Goal: Information Seeking & Learning: Learn about a topic

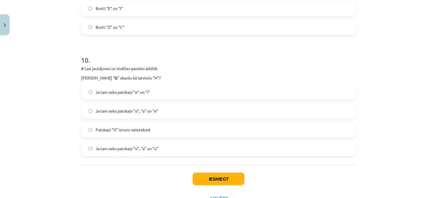
scroll to position [1166, 0]
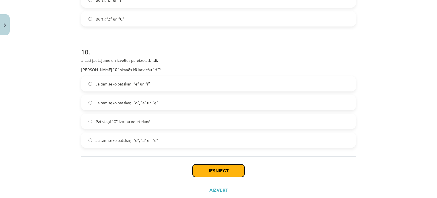
click at [224, 169] on button "Iesniegt" at bounding box center [219, 170] width 52 height 13
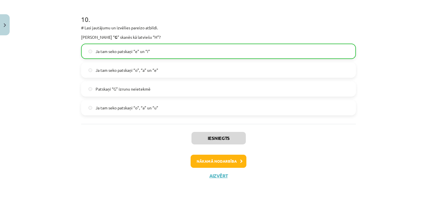
scroll to position [1199, 0]
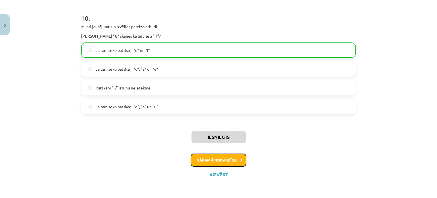
click at [221, 162] on button "Nākamā nodarbība" at bounding box center [219, 159] width 56 height 13
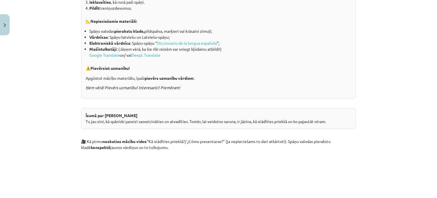
scroll to position [0, 0]
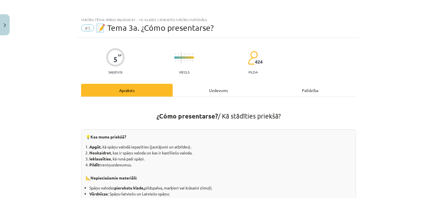
click at [219, 91] on div "Uzdevums" at bounding box center [219, 90] width 92 height 13
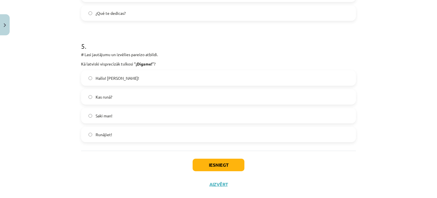
scroll to position [576, 0]
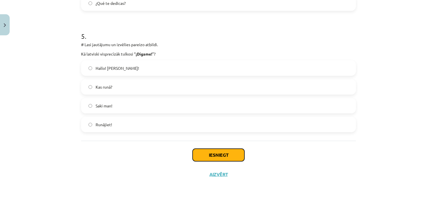
click at [215, 150] on button "Iesniegt" at bounding box center [219, 154] width 52 height 13
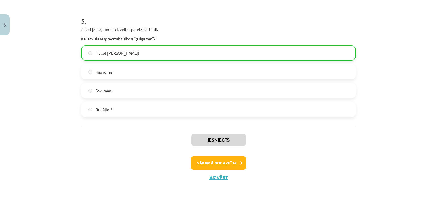
scroll to position [593, 0]
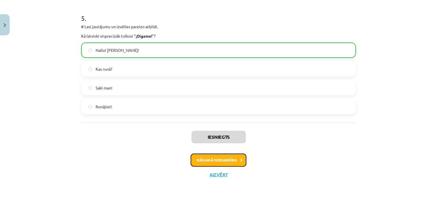
click at [220, 163] on button "Nākamā nodarbība" at bounding box center [219, 159] width 56 height 13
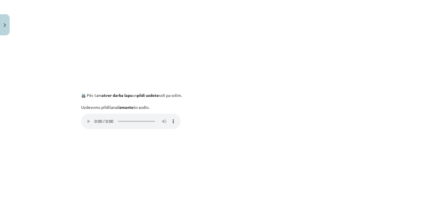
scroll to position [28, 0]
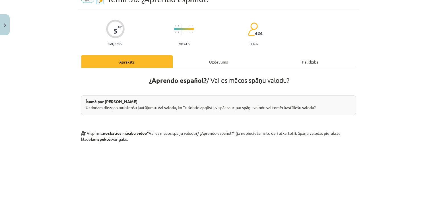
click at [220, 61] on div "Uzdevums" at bounding box center [219, 61] width 92 height 13
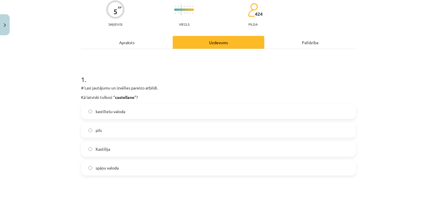
scroll to position [71, 0]
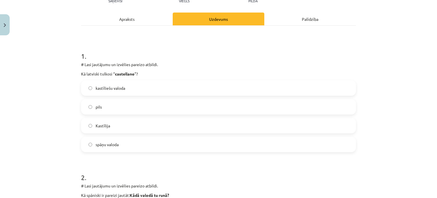
click at [85, 107] on label "pils" at bounding box center [219, 107] width 274 height 14
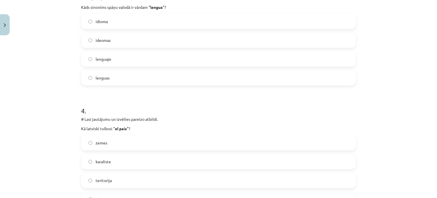
scroll to position [384, 0]
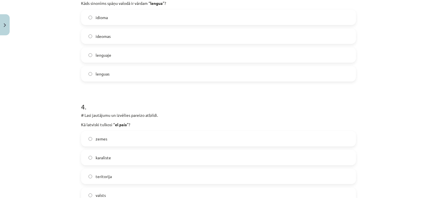
click at [84, 21] on label "idioma" at bounding box center [219, 17] width 274 height 14
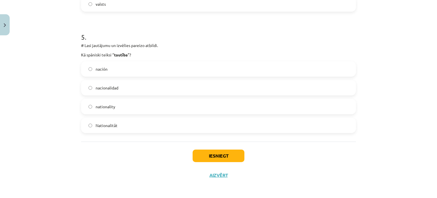
scroll to position [576, 0]
click at [89, 84] on label "nacionalidad" at bounding box center [219, 87] width 274 height 14
click at [231, 156] on button "Iesniegt" at bounding box center [219, 154] width 52 height 13
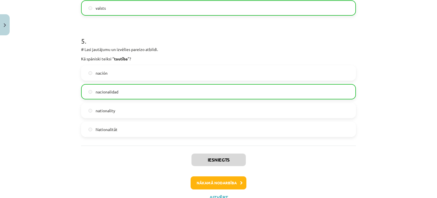
scroll to position [593, 0]
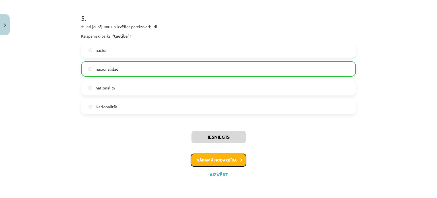
click at [234, 160] on button "Nākamā nodarbība" at bounding box center [219, 159] width 56 height 13
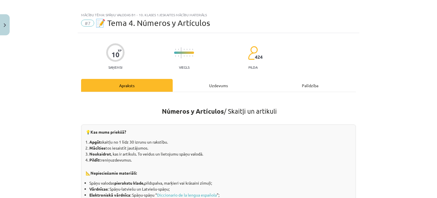
scroll to position [0, 0]
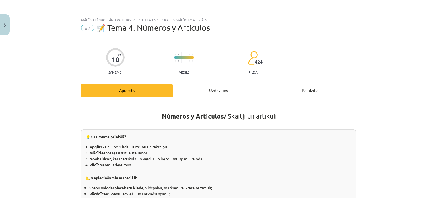
click at [199, 89] on div "Uzdevums" at bounding box center [219, 90] width 92 height 13
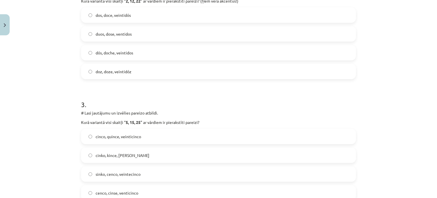
scroll to position [262, 0]
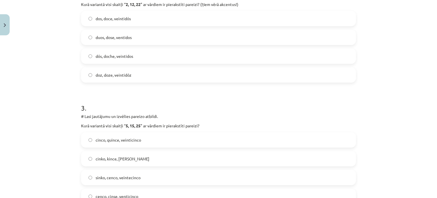
click at [87, 137] on label "cinco, quince, veinticinco" at bounding box center [219, 140] width 274 height 14
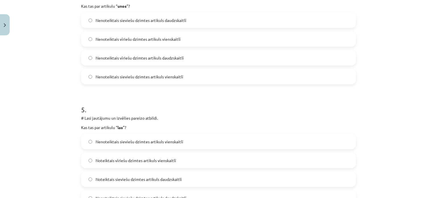
scroll to position [504, 0]
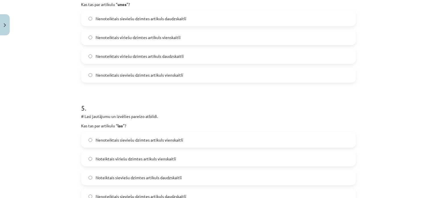
click at [90, 56] on label "Nenoteiktais vīriešu dzimtes artikuls daudzskaitlī" at bounding box center [219, 56] width 274 height 14
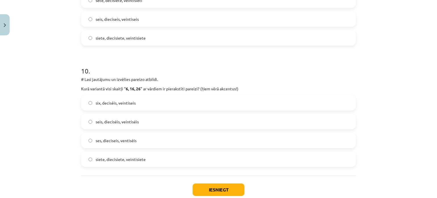
scroll to position [1096, 0]
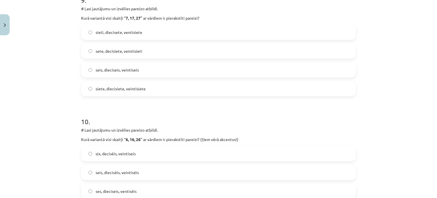
click at [90, 88] on label "siete, diecisiete, veintisiete" at bounding box center [219, 88] width 274 height 14
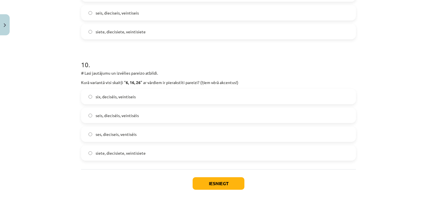
scroll to position [1181, 0]
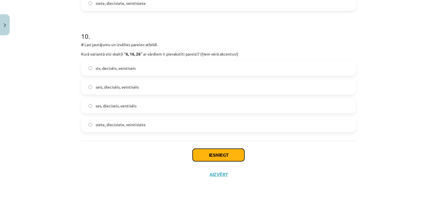
click at [213, 156] on button "Iesniegt" at bounding box center [219, 154] width 52 height 13
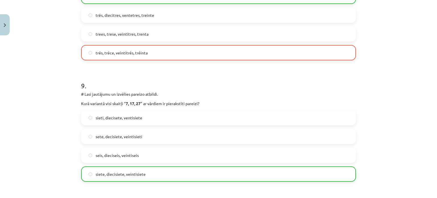
scroll to position [1199, 0]
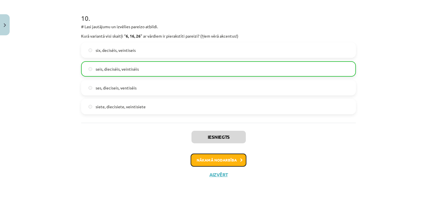
click at [234, 159] on button "Nākamā nodarbība" at bounding box center [219, 159] width 56 height 13
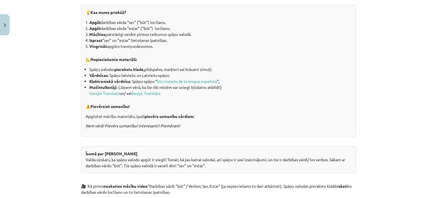
scroll to position [43, 0]
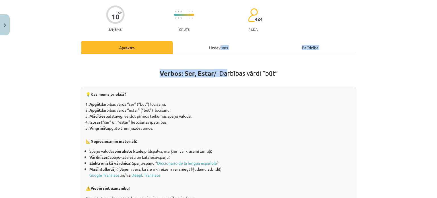
drag, startPoint x: 218, startPoint y: 41, endPoint x: 225, endPoint y: 56, distance: 17.1
click at [211, 46] on div "Uzdevums" at bounding box center [219, 47] width 92 height 13
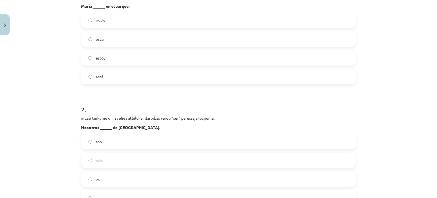
scroll to position [140, 0]
click at [91, 74] on label "está" at bounding box center [219, 75] width 274 height 14
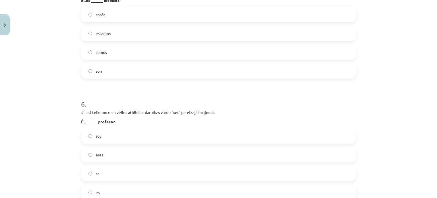
scroll to position [627, 0]
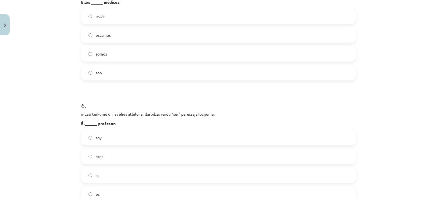
click at [85, 136] on label "soy" at bounding box center [219, 137] width 274 height 14
click at [88, 69] on label "son" at bounding box center [219, 72] width 274 height 14
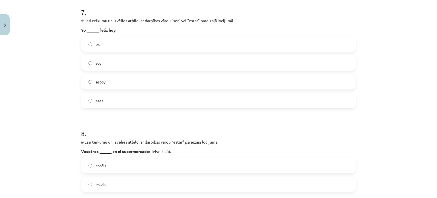
click at [86, 63] on label "soy" at bounding box center [219, 63] width 274 height 14
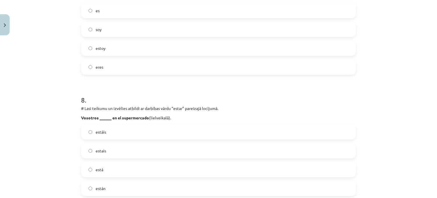
scroll to position [870, 0]
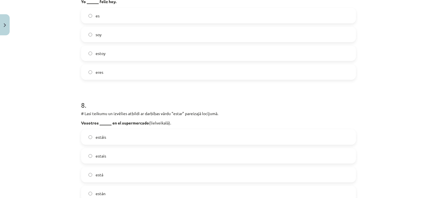
click at [89, 51] on label "estoy" at bounding box center [219, 53] width 274 height 14
click at [89, 140] on label "estáis" at bounding box center [219, 137] width 274 height 14
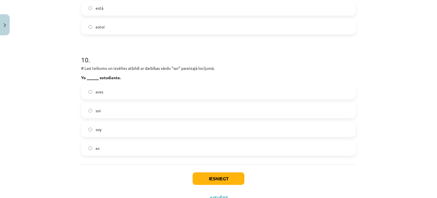
scroll to position [1181, 0]
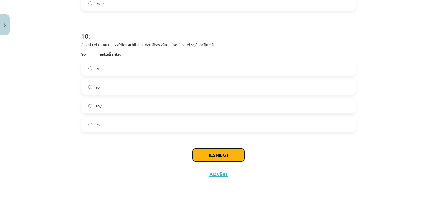
click at [237, 155] on button "Iesniegt" at bounding box center [219, 154] width 52 height 13
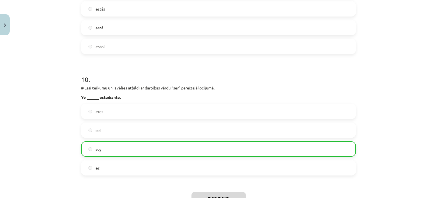
scroll to position [1199, 0]
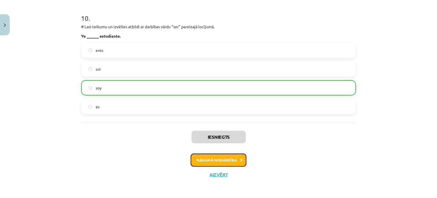
click at [220, 161] on button "Nākamā nodarbība" at bounding box center [219, 159] width 56 height 13
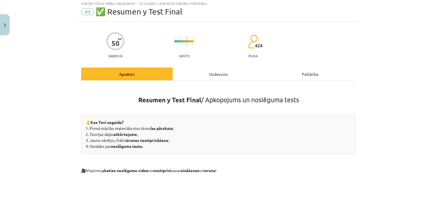
scroll to position [0, 0]
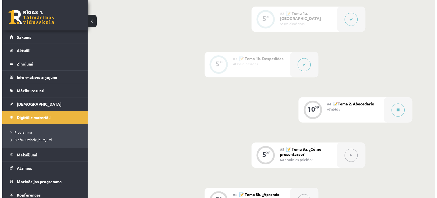
scroll to position [284, 0]
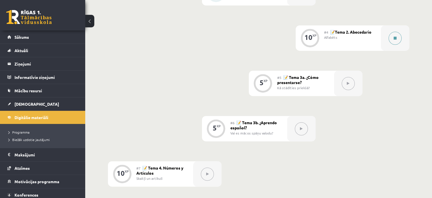
click at [395, 40] on icon at bounding box center [395, 37] width 3 height 3
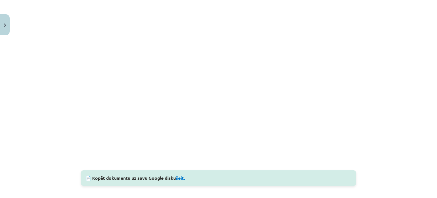
scroll to position [440, 0]
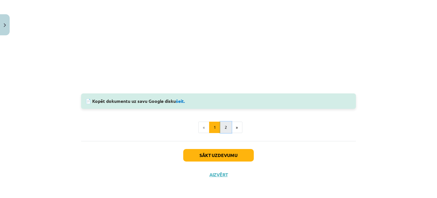
click at [222, 130] on button "2" at bounding box center [225, 126] width 11 height 11
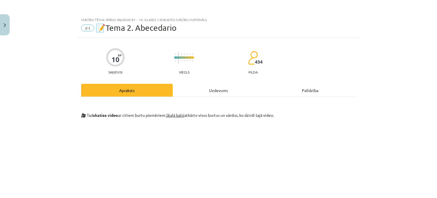
scroll to position [0, 0]
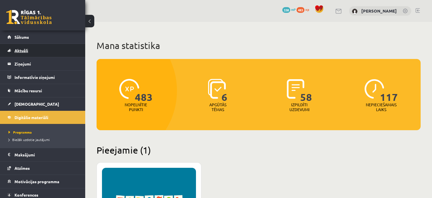
scroll to position [142, 0]
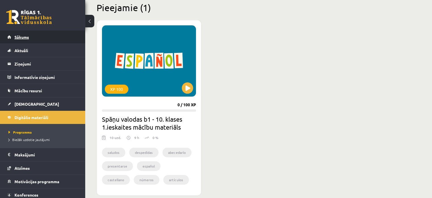
click at [32, 35] on link "Sākums" at bounding box center [42, 36] width 71 height 13
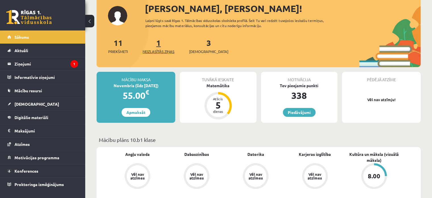
scroll to position [142, 0]
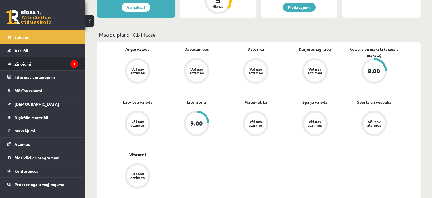
click at [40, 65] on legend "Ziņojumi 1" at bounding box center [47, 63] width 64 height 13
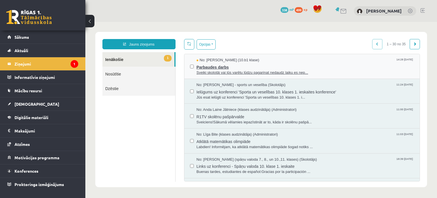
click at [210, 66] on span "Parbaudes darbs" at bounding box center [305, 66] width 218 height 7
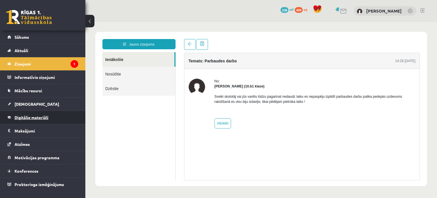
click at [48, 118] on span "Digitālie materiāli" at bounding box center [32, 117] width 34 height 5
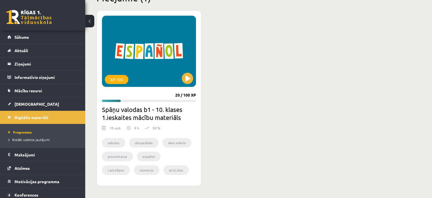
scroll to position [171, 0]
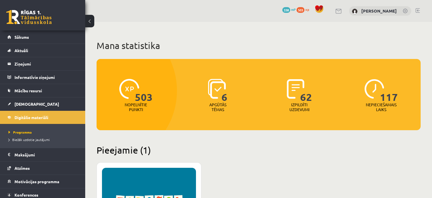
scroll to position [171, 0]
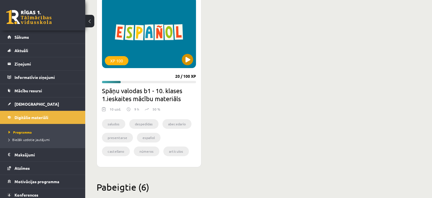
click at [189, 66] on div "XP 100" at bounding box center [149, 32] width 94 height 71
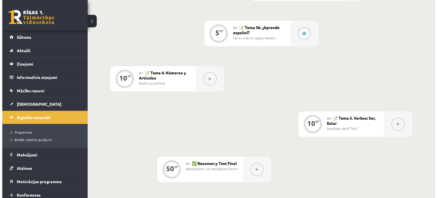
scroll to position [370, 0]
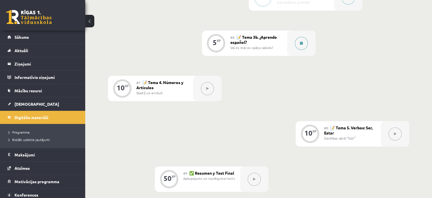
click at [305, 50] on button at bounding box center [301, 43] width 13 height 13
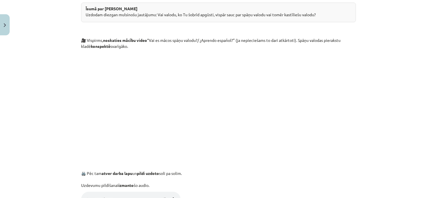
scroll to position [96, 0]
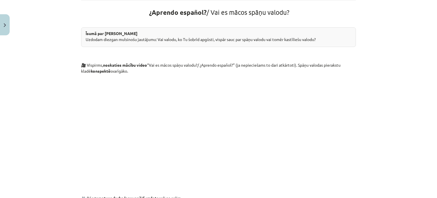
click at [118, 127] on p at bounding box center [218, 129] width 275 height 104
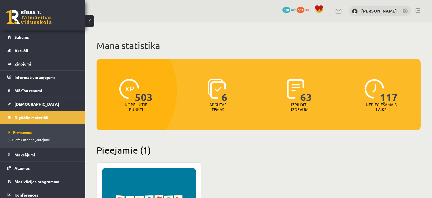
scroll to position [171, 0]
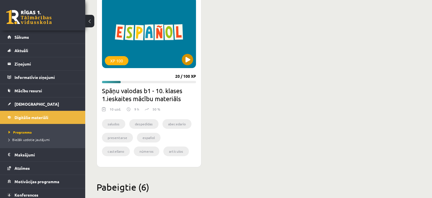
click at [172, 53] on div "XP 100" at bounding box center [149, 32] width 94 height 71
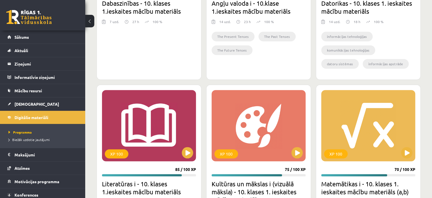
scroll to position [461, 0]
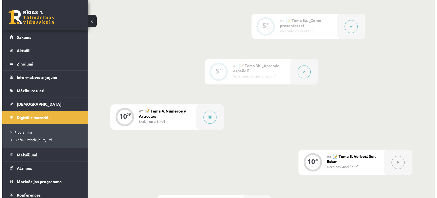
scroll to position [341, 0]
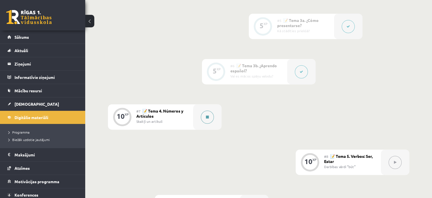
click at [209, 123] on button at bounding box center [207, 116] width 13 height 13
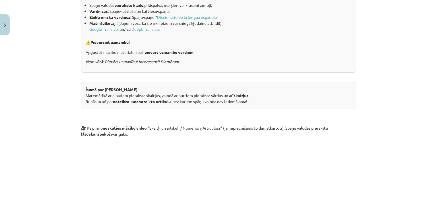
scroll to position [171, 0]
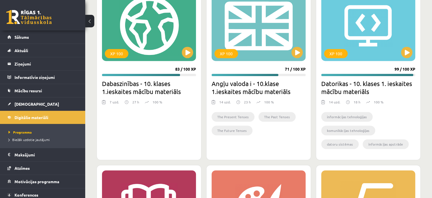
scroll to position [319, 0]
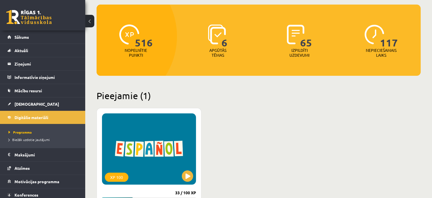
scroll to position [117, 0]
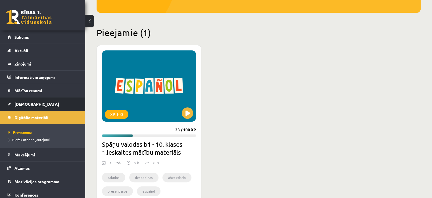
click at [28, 105] on span "[DEMOGRAPHIC_DATA]" at bounding box center [37, 103] width 45 height 5
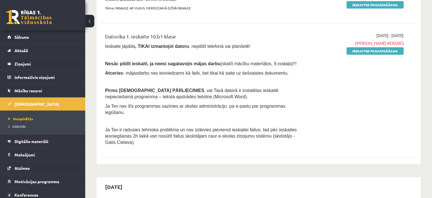
scroll to position [199, 0]
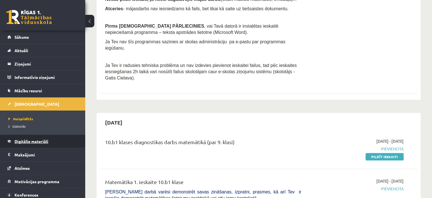
click at [43, 141] on span "Digitālie materiāli" at bounding box center [32, 140] width 34 height 5
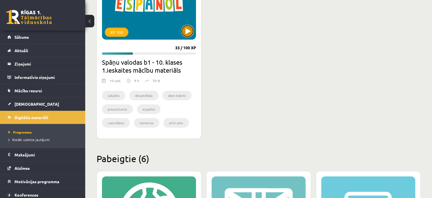
click at [185, 32] on button at bounding box center [187, 30] width 11 height 11
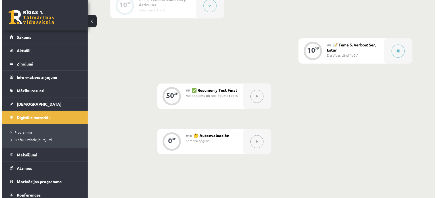
scroll to position [455, 0]
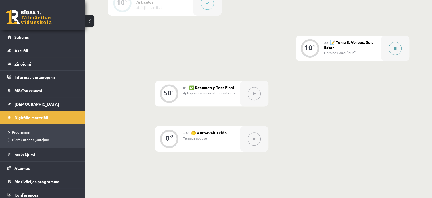
click at [396, 50] on icon at bounding box center [395, 48] width 3 height 3
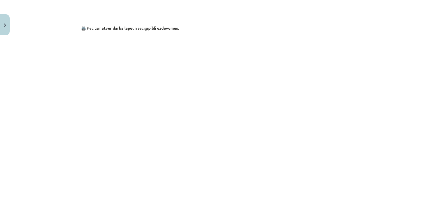
scroll to position [386, 0]
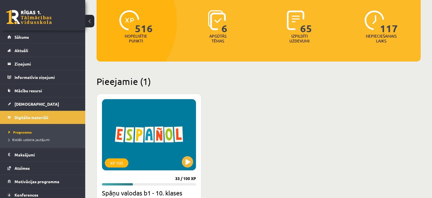
scroll to position [171, 0]
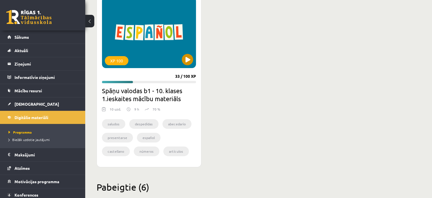
click at [164, 42] on div "XP 100" at bounding box center [149, 32] width 94 height 71
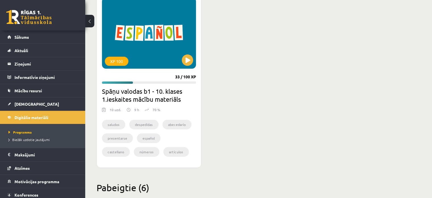
scroll to position [148, 0]
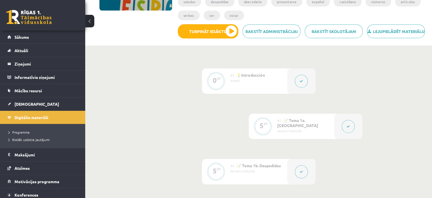
scroll to position [28, 0]
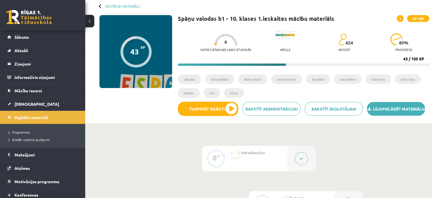
click at [398, 115] on link "Lejupielādēt materiālu" at bounding box center [396, 109] width 58 height 14
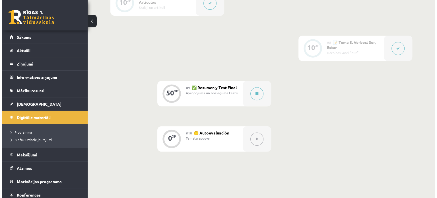
scroll to position [427, 0]
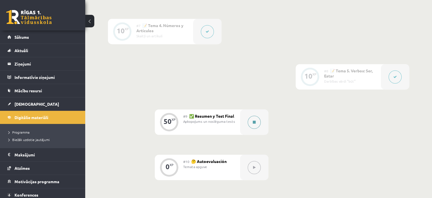
click at [258, 129] on button at bounding box center [254, 121] width 13 height 13
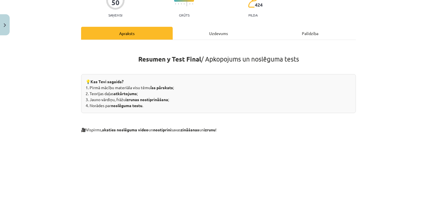
scroll to position [28, 0]
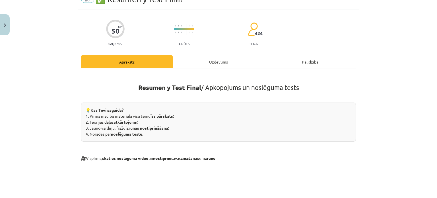
click at [213, 61] on div "Uzdevums" at bounding box center [219, 61] width 92 height 13
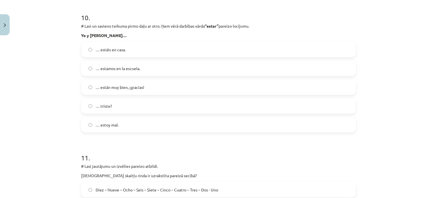
scroll to position [1374, 0]
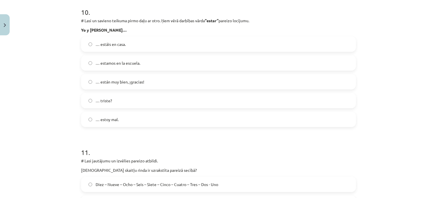
click at [89, 65] on label "… estamos en la escuela." at bounding box center [219, 63] width 274 height 14
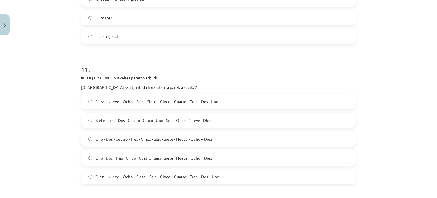
scroll to position [1488, 0]
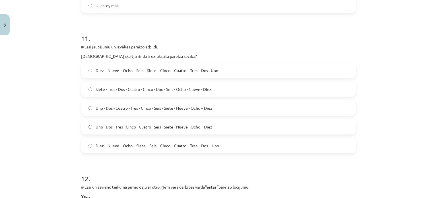
click at [92, 124] on label "Uno - Dos - Tres - Cinco - Cuatro - Seis - Siete - Nueve - Ocho – Diez" at bounding box center [219, 126] width 274 height 14
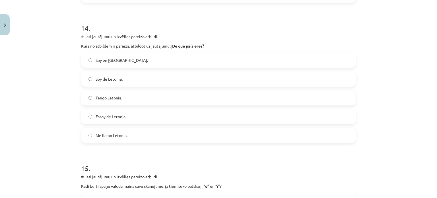
scroll to position [1971, 0]
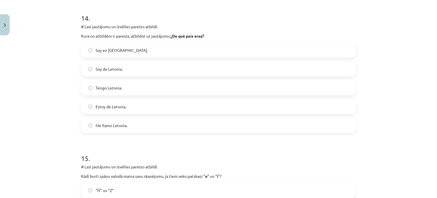
click at [86, 109] on label "Estoy de Letonia." at bounding box center [219, 106] width 274 height 14
click at [90, 52] on label "Soy en Letonia." at bounding box center [219, 50] width 274 height 14
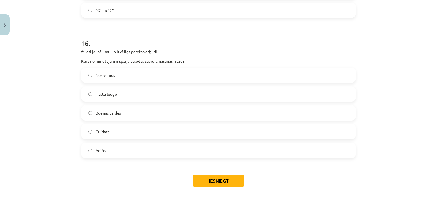
scroll to position [2227, 0]
click at [90, 111] on label "Buenas tardes" at bounding box center [219, 111] width 274 height 14
click at [205, 180] on button "Iesniegt" at bounding box center [219, 179] width 52 height 13
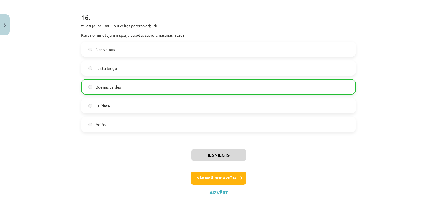
scroll to position [2270, 0]
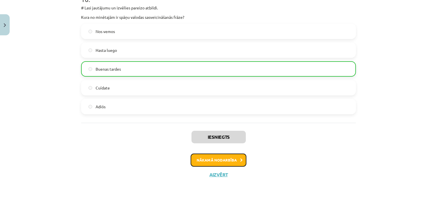
click at [227, 160] on button "Nākamā nodarbība" at bounding box center [219, 159] width 56 height 13
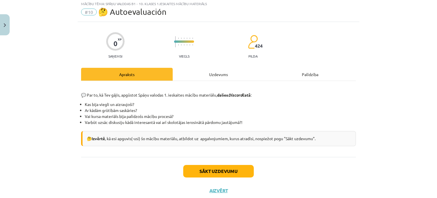
scroll to position [14, 0]
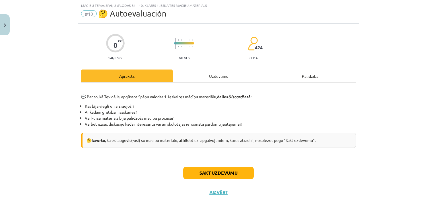
click at [217, 74] on div "Uzdevums" at bounding box center [219, 75] width 92 height 13
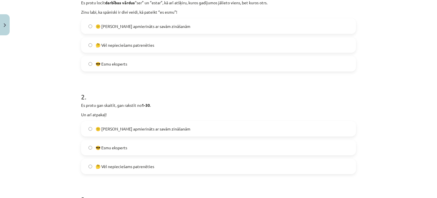
scroll to position [156, 0]
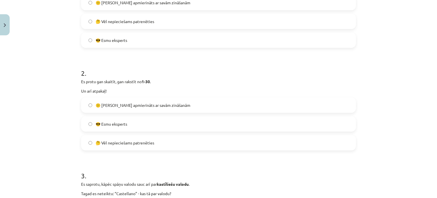
click at [88, 140] on label "🤔 Vēl nepieciešams patrenēties" at bounding box center [219, 142] width 274 height 14
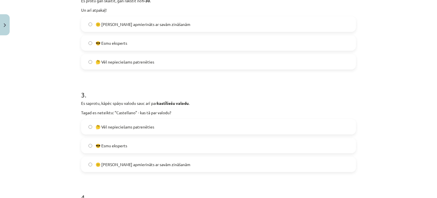
scroll to position [270, 0]
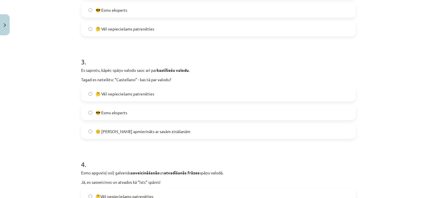
click at [86, 128] on label "😕 Neesmu apmierināts ar savām zināšanām" at bounding box center [219, 131] width 274 height 14
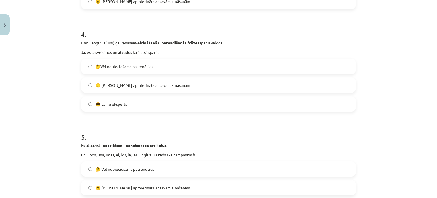
scroll to position [412, 0]
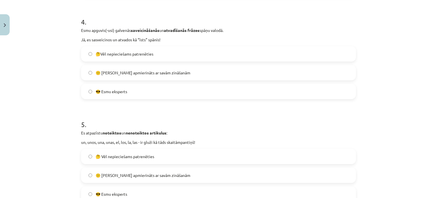
click at [89, 50] on label "🤔Vēl nepieciešams patrenēties" at bounding box center [219, 54] width 274 height 14
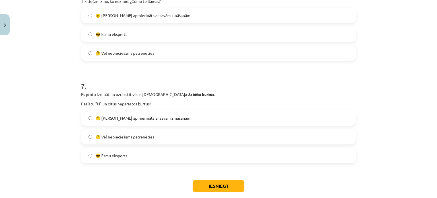
scroll to position [686, 0]
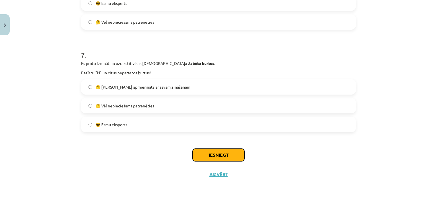
click at [218, 154] on button "Iesniegt" at bounding box center [219, 154] width 52 height 13
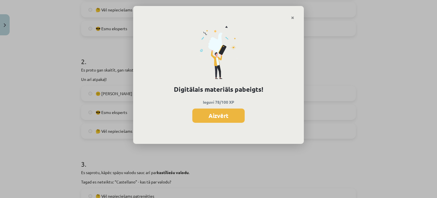
scroll to position [175, 0]
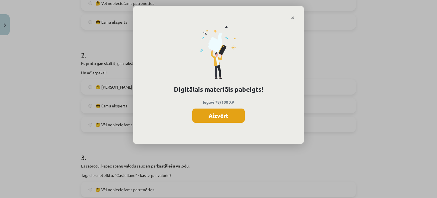
click at [222, 113] on button "Aizvērt" at bounding box center [218, 115] width 52 height 14
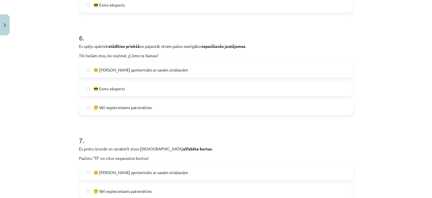
scroll to position [686, 0]
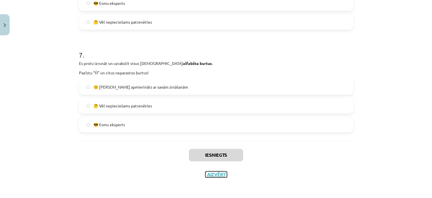
click at [216, 173] on button "Aizvērt" at bounding box center [217, 174] width 22 height 6
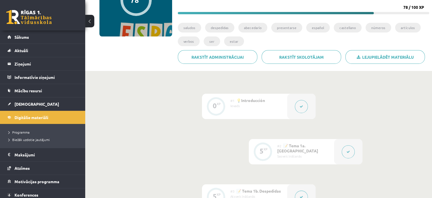
scroll to position [0, 0]
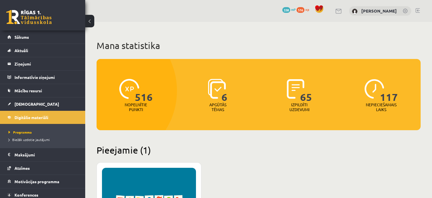
scroll to position [142, 0]
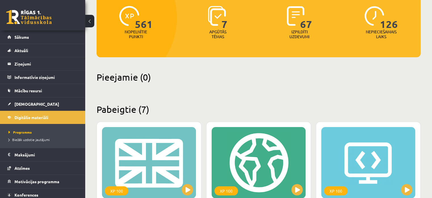
scroll to position [85, 0]
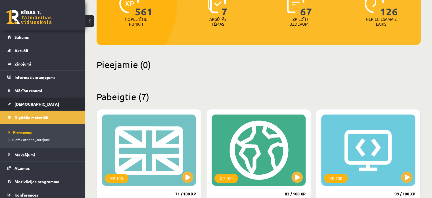
click at [31, 101] on link "[DEMOGRAPHIC_DATA]" at bounding box center [42, 103] width 71 height 13
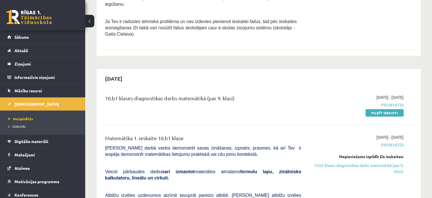
scroll to position [171, 0]
